Goal: Check status: Check status

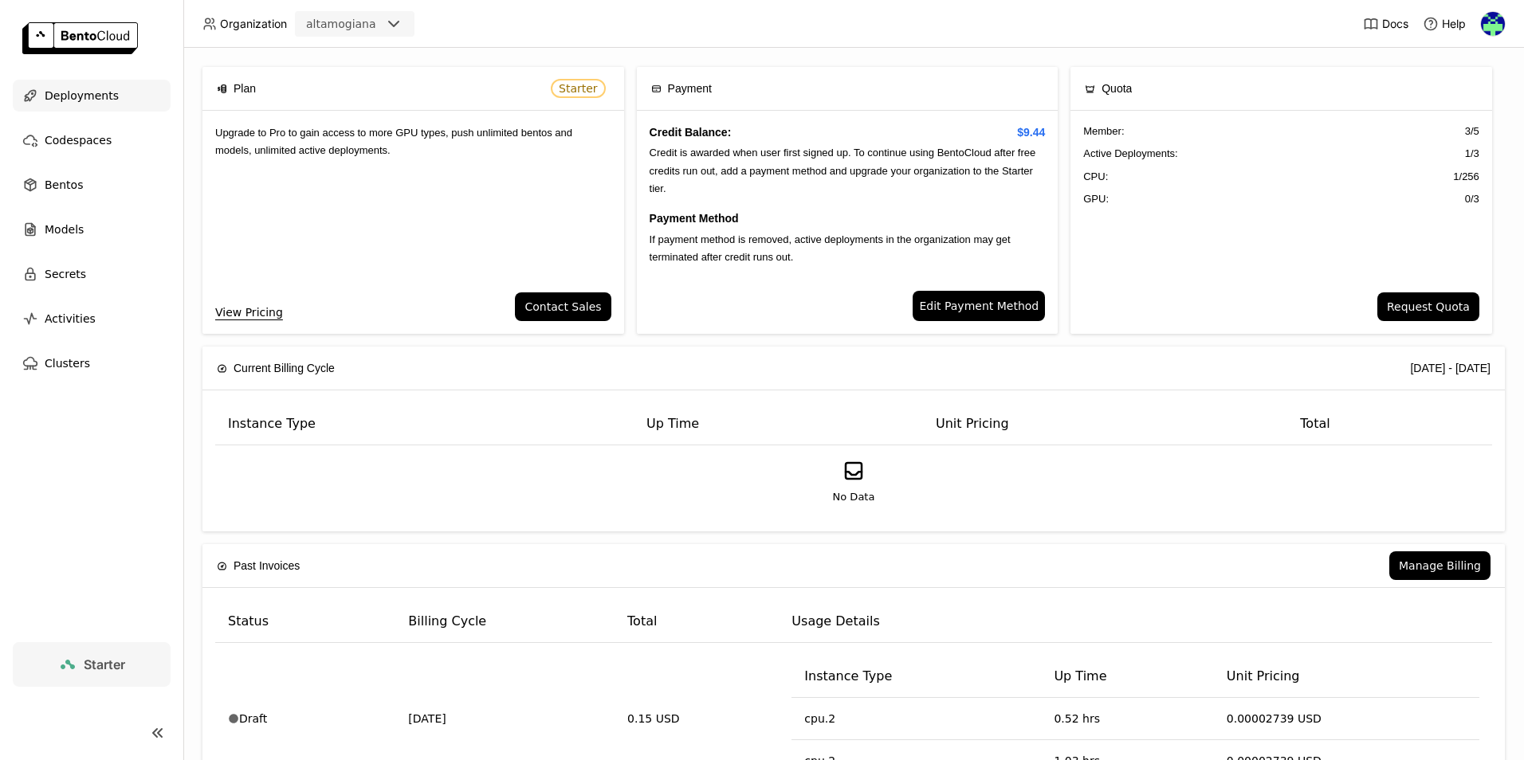
click at [61, 88] on span "Deployments" at bounding box center [82, 95] width 74 height 19
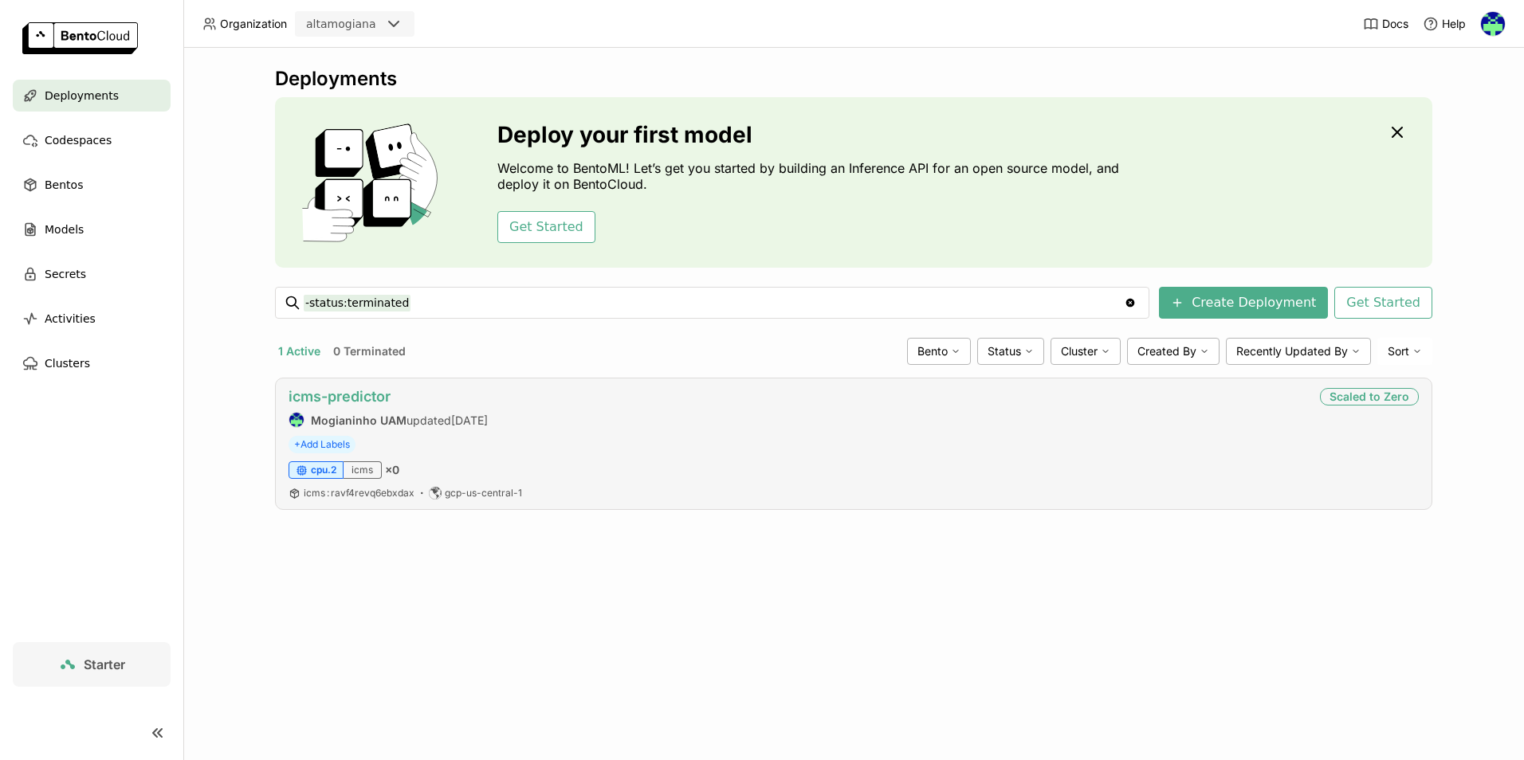
click at [360, 399] on link "icms-predictor" at bounding box center [340, 396] width 102 height 17
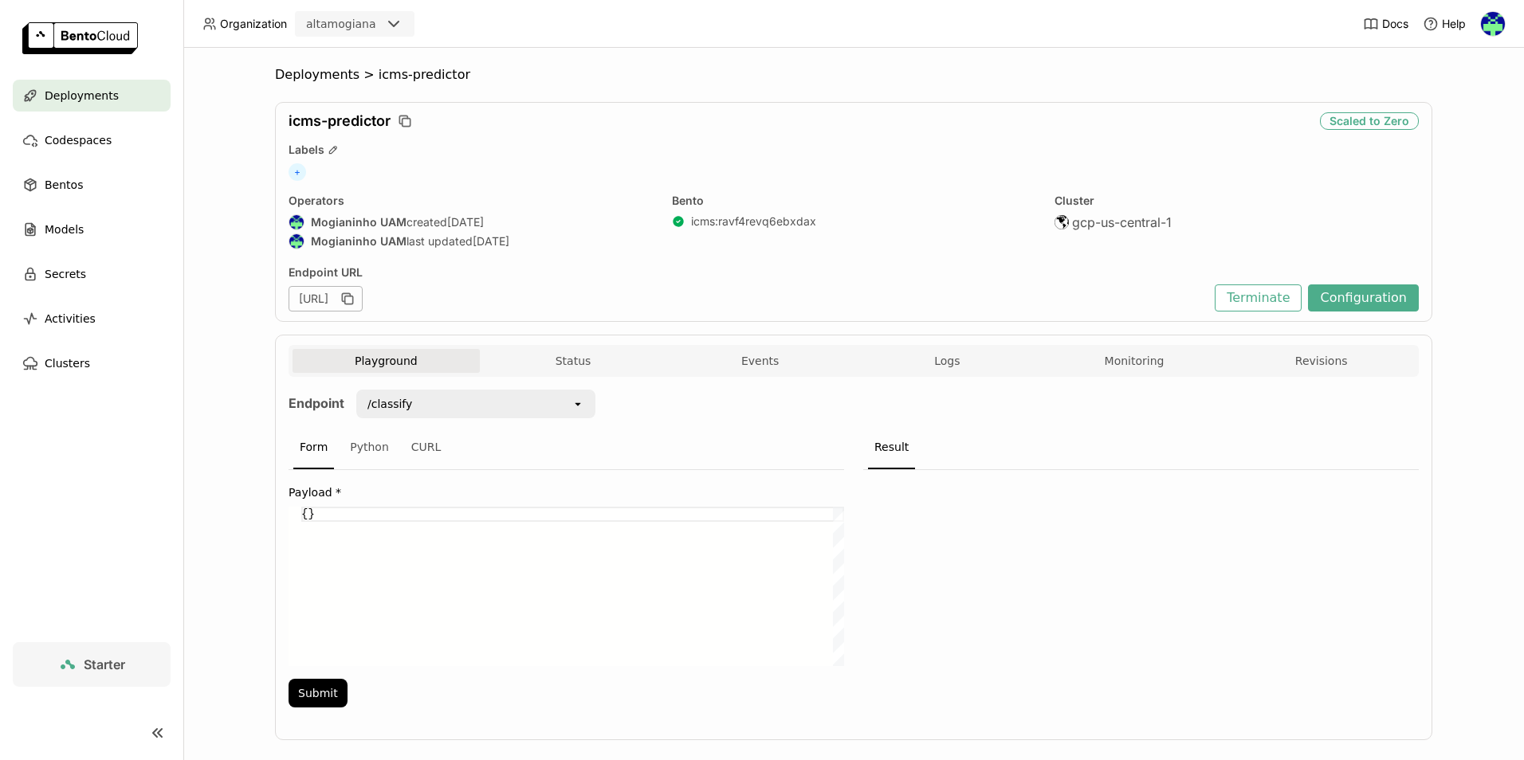
click at [1116, 373] on div "Playground Status Events Logs Monitoring Revisions" at bounding box center [854, 363] width 1122 height 28
click at [1122, 360] on button "Monitoring" at bounding box center [1134, 361] width 187 height 24
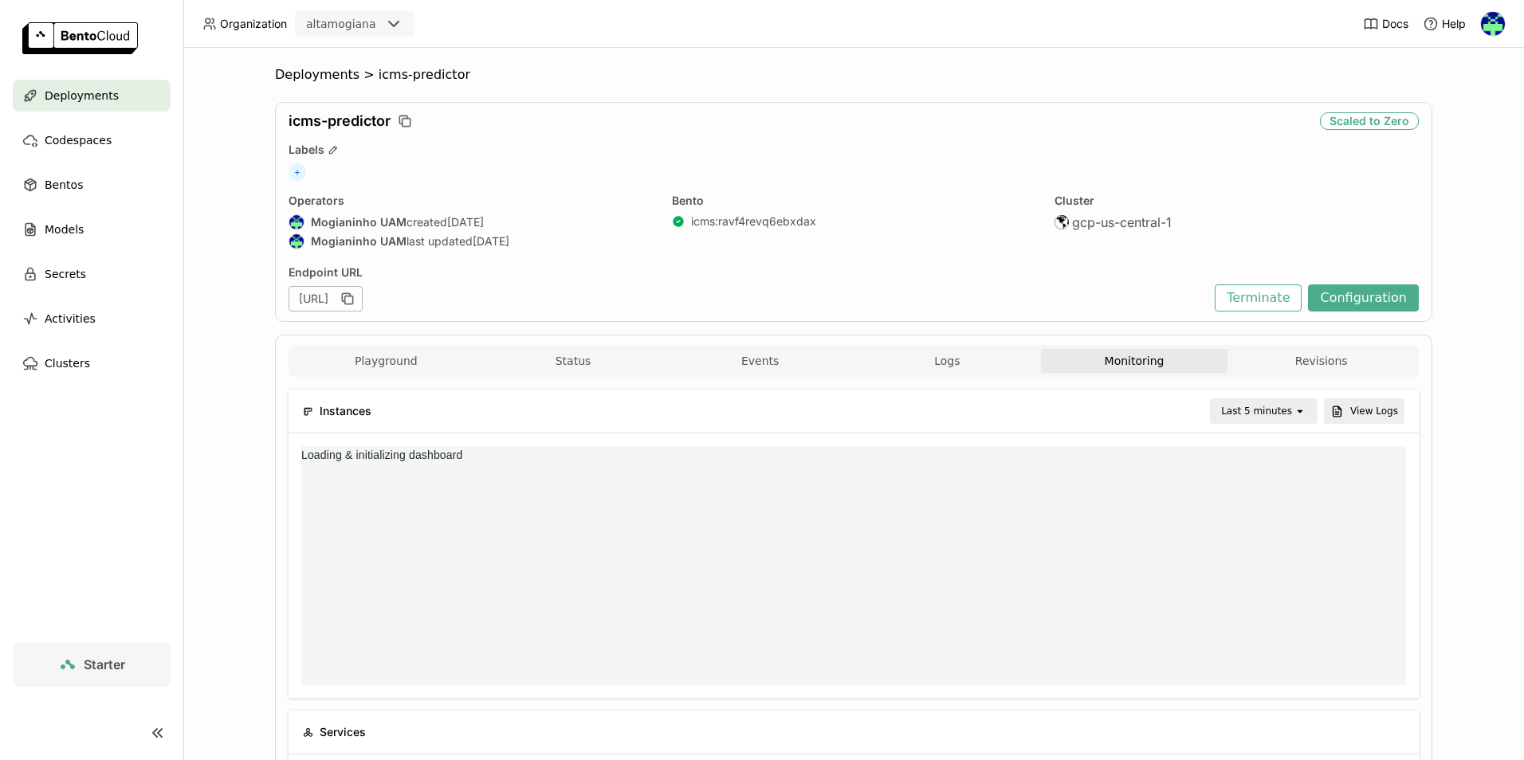
scroll to position [227, 356]
click at [1273, 403] on div "Last 5 minutes" at bounding box center [1256, 411] width 71 height 16
click at [1278, 643] on div "Last 7 day" at bounding box center [1267, 649] width 72 height 16
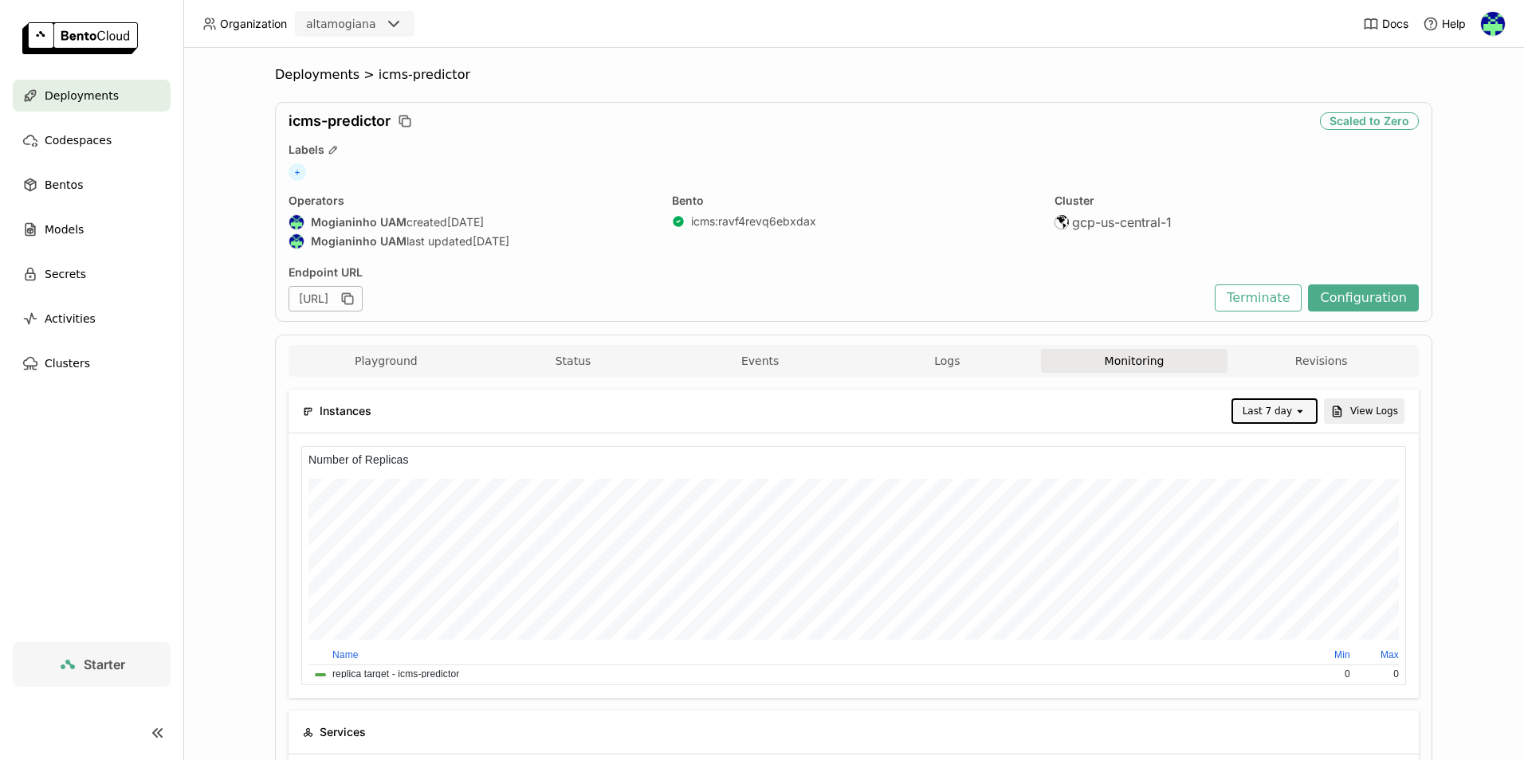
click at [116, 100] on div "Deployments" at bounding box center [92, 96] width 158 height 32
